Goal: Find contact information: Find contact information

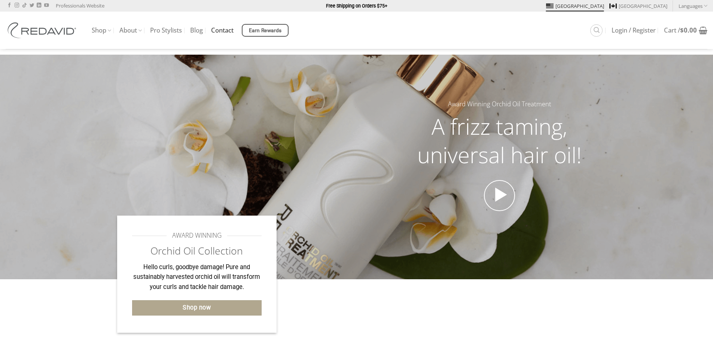
click at [220, 34] on link "Contact" at bounding box center [222, 30] width 22 height 13
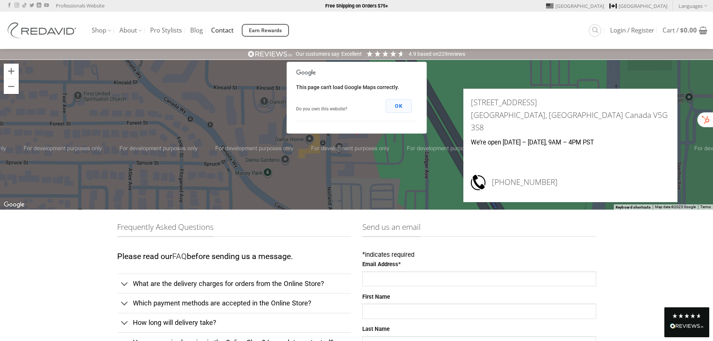
click at [401, 106] on button "OK" at bounding box center [399, 105] width 26 height 13
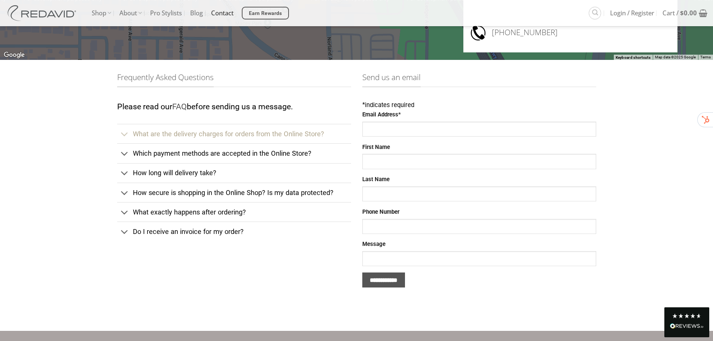
scroll to position [112, 0]
